Goal: Task Accomplishment & Management: Manage account settings

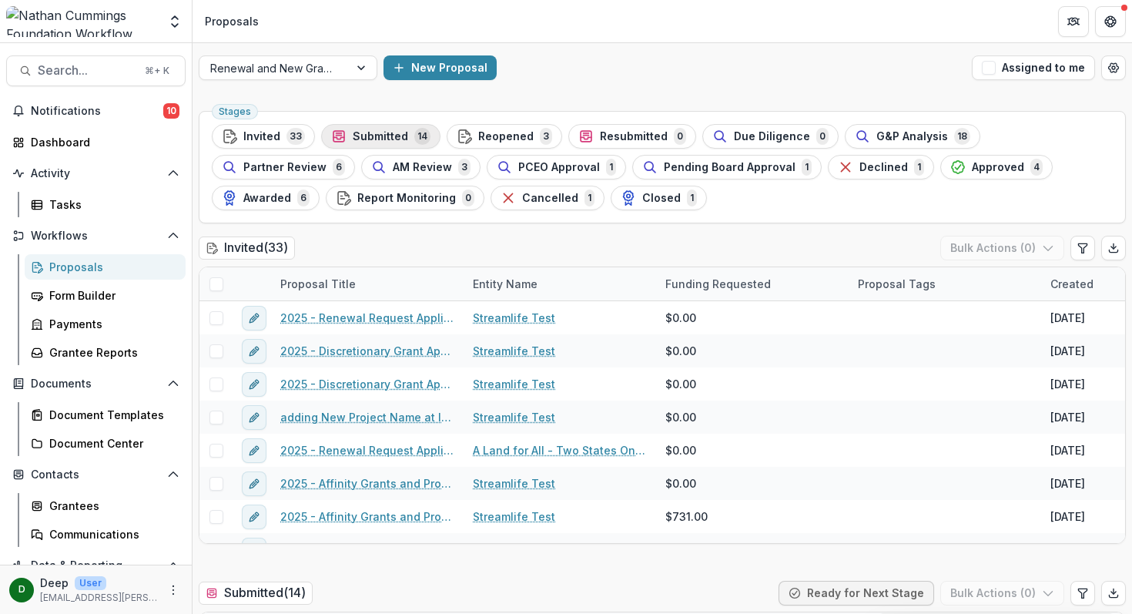
click at [386, 136] on span "Submitted" at bounding box center [380, 136] width 55 height 13
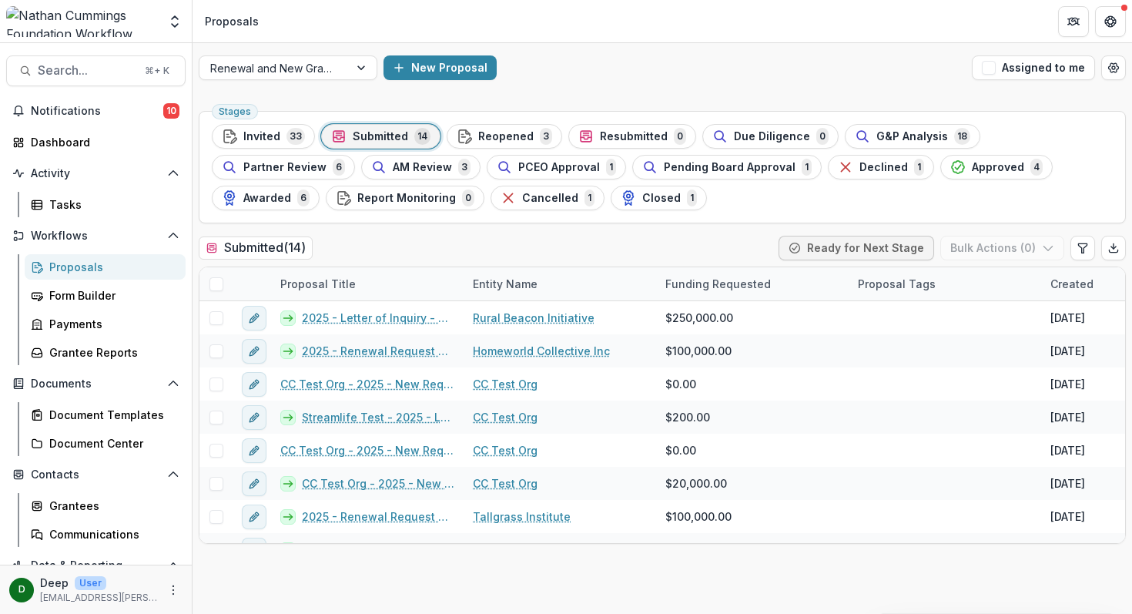
click at [632, 83] on div "Renewal and New Grants Pipeline New Proposal Assigned to me" at bounding box center [663, 67] width 940 height 49
click at [512, 136] on span "Reopened" at bounding box center [505, 136] width 55 height 13
